Goal: Transaction & Acquisition: Purchase product/service

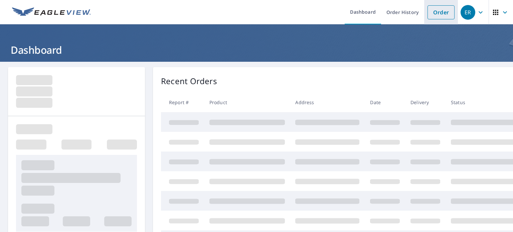
click at [442, 13] on link "Order" at bounding box center [440, 12] width 27 height 14
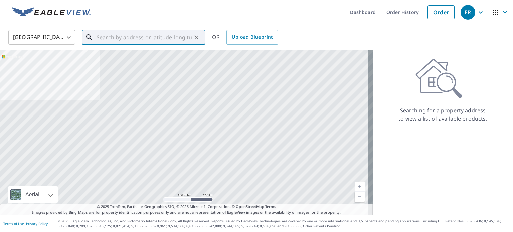
drag, startPoint x: 165, startPoint y: 38, endPoint x: 167, endPoint y: 34, distance: 4.8
click at [166, 35] on input "text" at bounding box center [143, 37] width 95 height 19
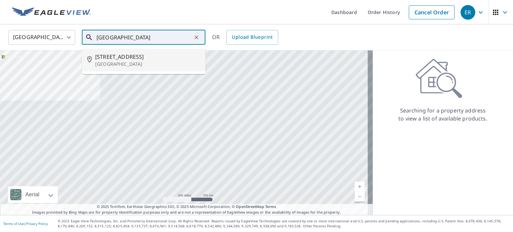
click at [164, 63] on p "[GEOGRAPHIC_DATA]" at bounding box center [147, 64] width 105 height 7
type input "[STREET_ADDRESS][PERSON_NAME]"
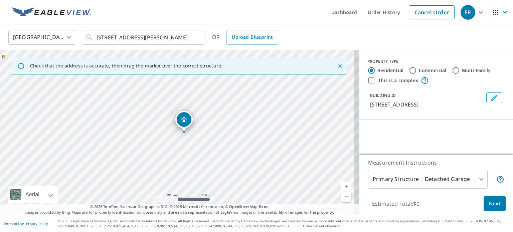
click at [481, 58] on div "PROPERTY TYPE Residential Commercial Multi-Family This is a complex BUILDING ID…" at bounding box center [436, 84] width 154 height 69
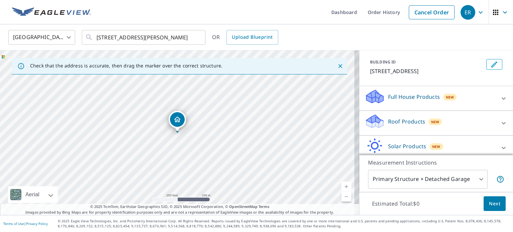
click at [402, 118] on p "Roof Products" at bounding box center [406, 121] width 37 height 8
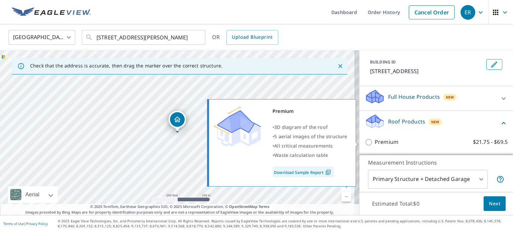
click at [382, 144] on p "Premium" at bounding box center [386, 142] width 24 height 8
click at [374, 144] on input "Premium $21.75 - $69.5" at bounding box center [369, 142] width 10 height 8
checkbox input "true"
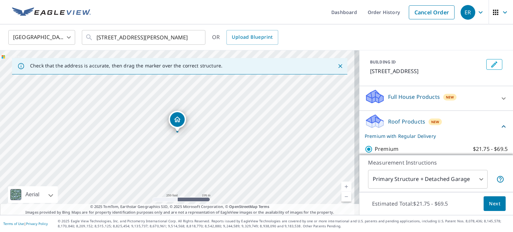
click at [489, 206] on span "Next" at bounding box center [494, 204] width 11 height 8
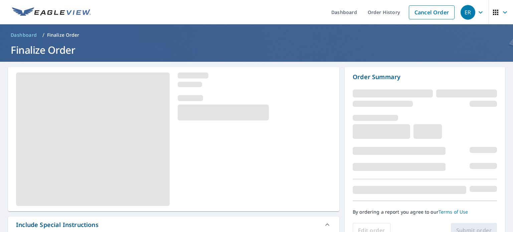
scroll to position [100, 0]
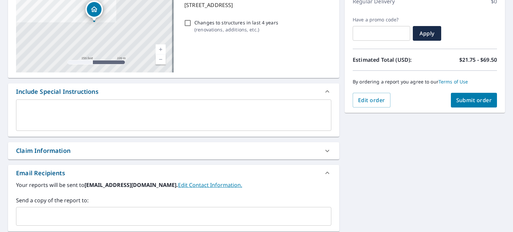
click at [119, 155] on div "Claim Information" at bounding box center [173, 150] width 331 height 17
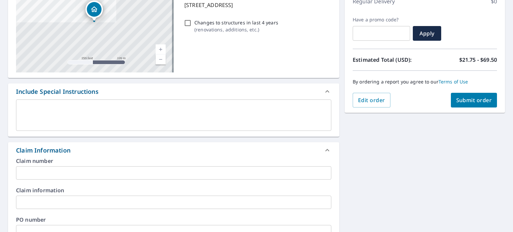
drag, startPoint x: 98, startPoint y: 171, endPoint x: 93, endPoint y: 168, distance: 5.6
click at [97, 170] on input "text" at bounding box center [173, 172] width 315 height 13
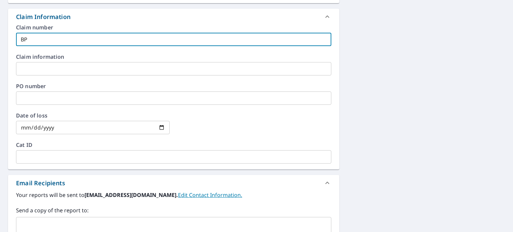
scroll to position [300, 0]
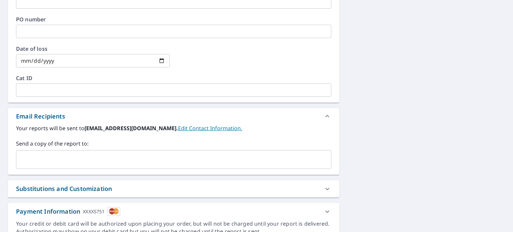
type input "BP"
click at [81, 161] on input "text" at bounding box center [168, 159] width 299 height 13
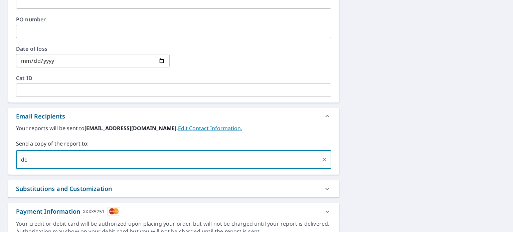
type input "[EMAIL_ADDRESS][DOMAIN_NAME]"
click at [416, 134] on div "[STREET_ADDRESS][PERSON_NAME] Aerial Road A standard road map Aerial A detailed…" at bounding box center [256, 3] width 513 height 485
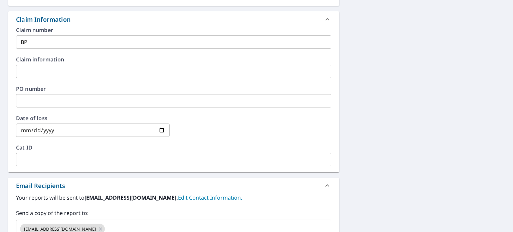
scroll to position [131, 0]
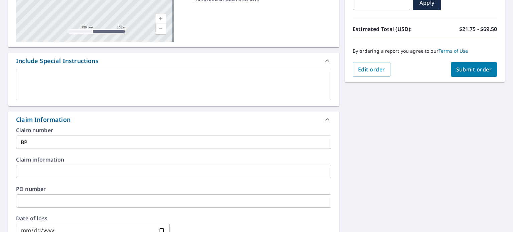
click at [478, 68] on span "Submit order" at bounding box center [474, 69] width 36 height 7
